Goal: Navigation & Orientation: Go to known website

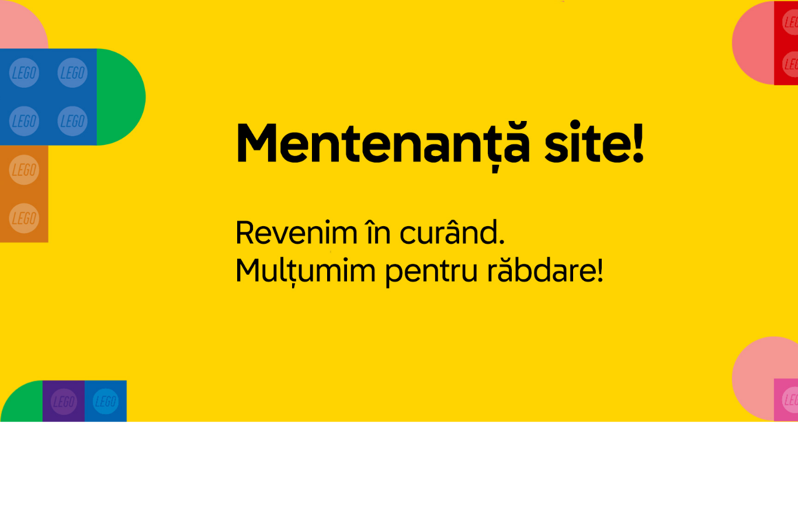
click at [426, 282] on img at bounding box center [399, 196] width 798 height 392
